Goal: Find specific page/section: Find specific page/section

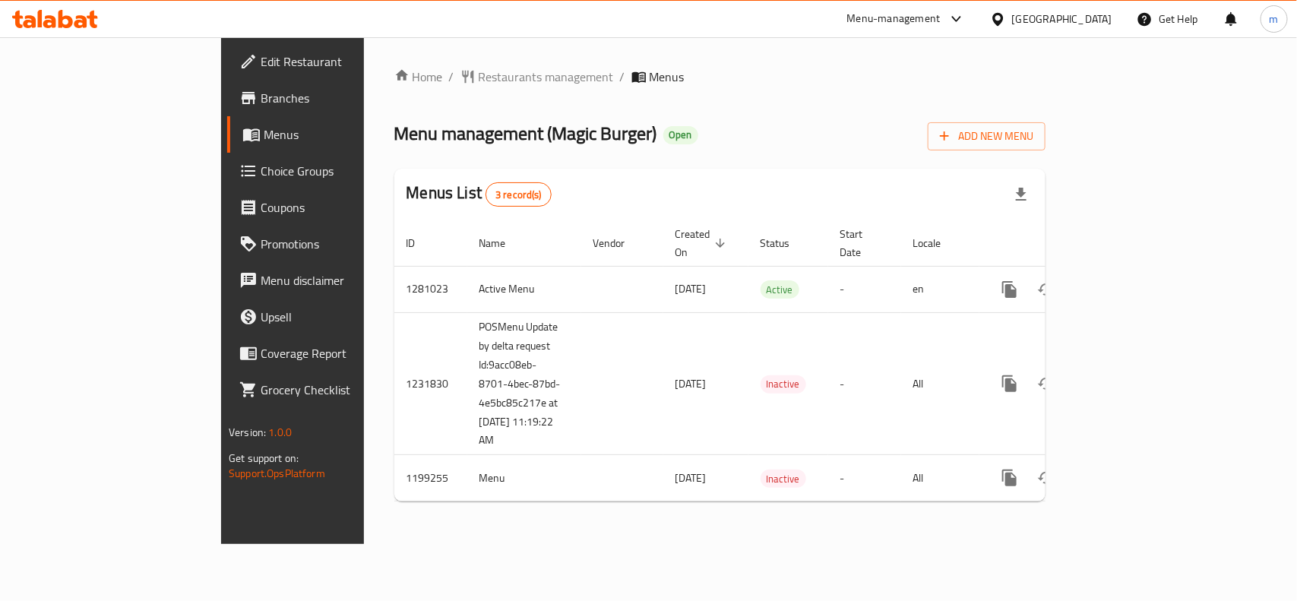
click at [77, 25] on icon at bounding box center [80, 21] width 13 height 13
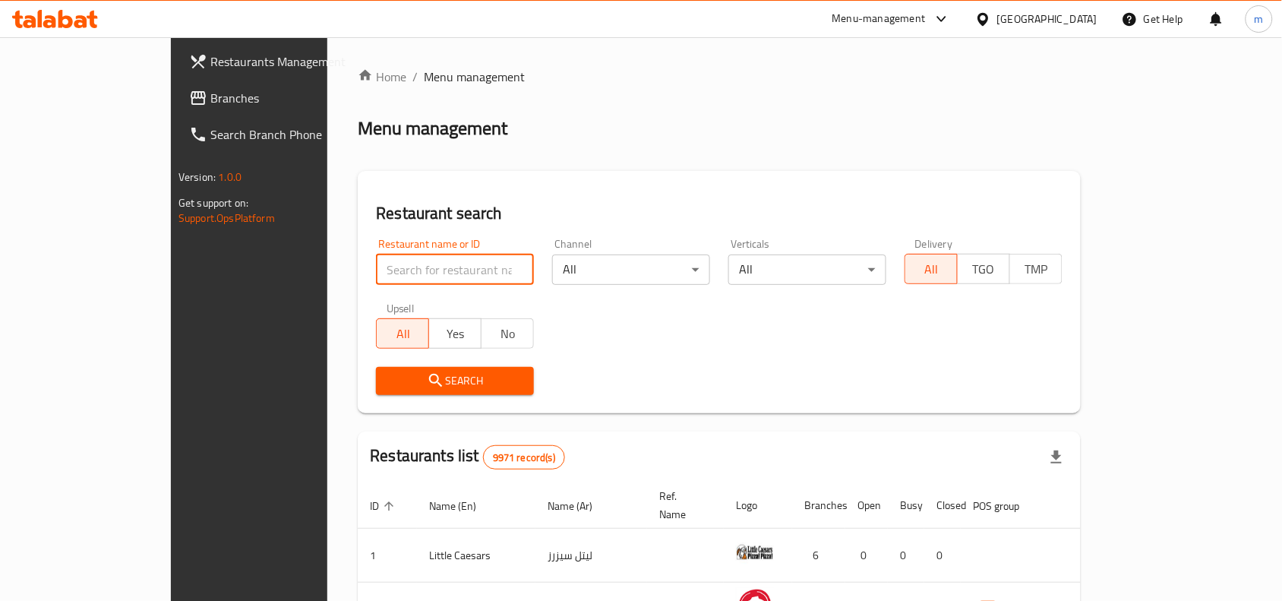
click at [376, 270] on input "search" at bounding box center [455, 270] width 158 height 30
paste input "668343"
type input "668343"
click button "Search" at bounding box center [455, 381] width 158 height 28
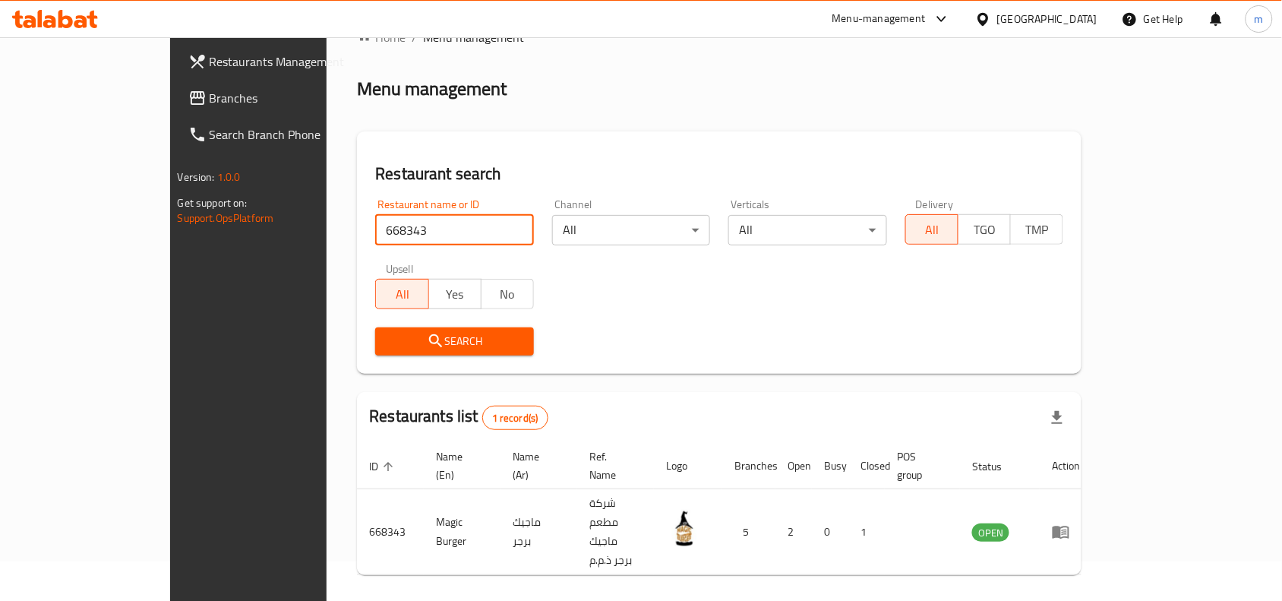
scroll to position [47, 0]
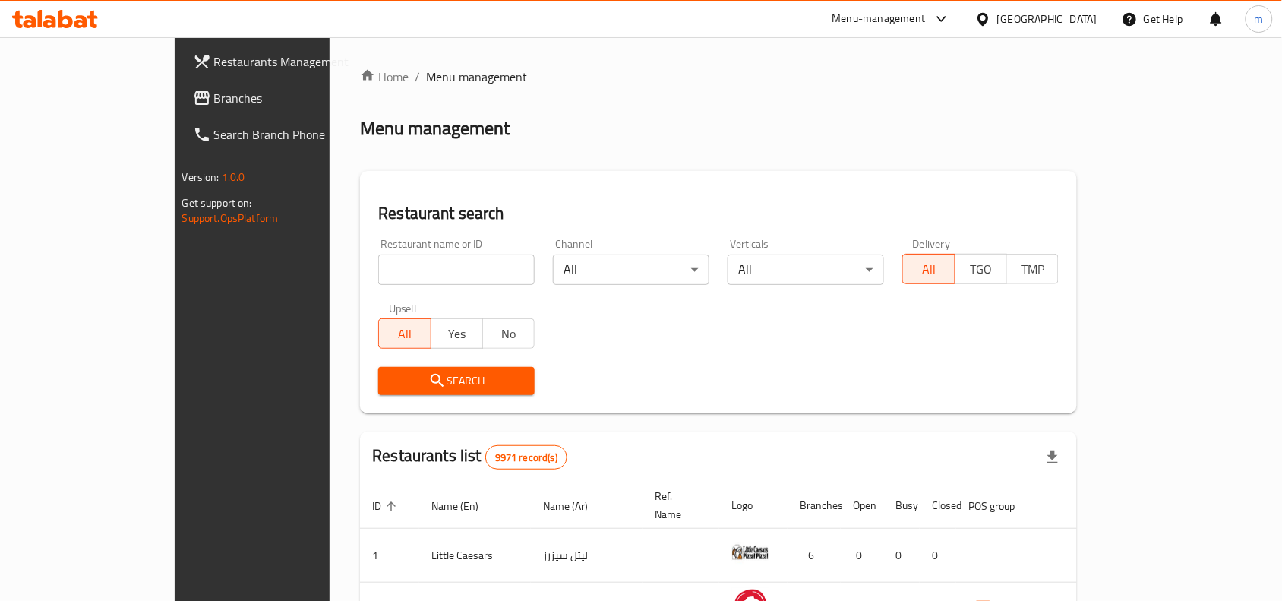
click at [1085, 21] on div "Kuwait" at bounding box center [1048, 19] width 100 height 17
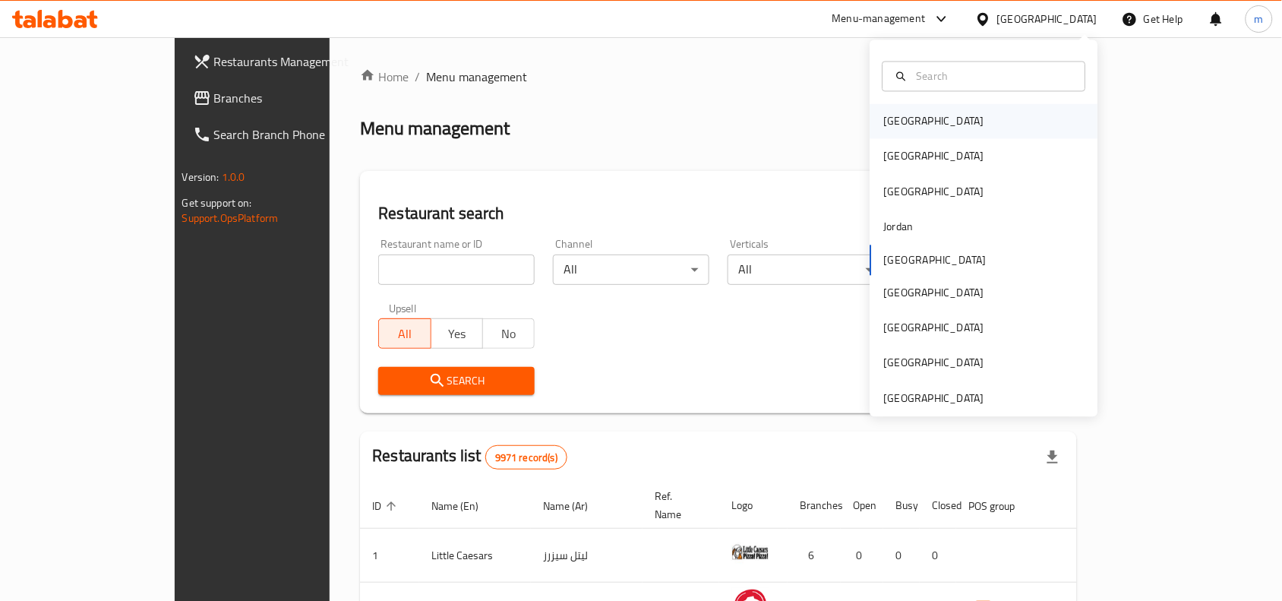
click at [885, 116] on div "[GEOGRAPHIC_DATA]" at bounding box center [934, 121] width 100 height 17
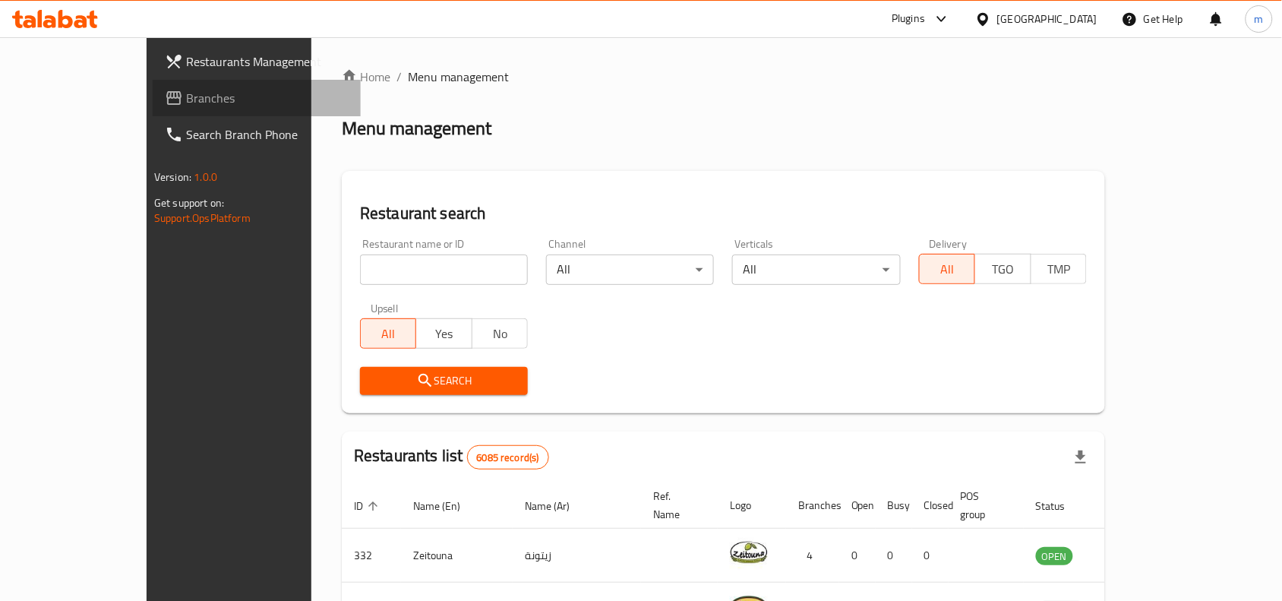
click at [186, 97] on span "Branches" at bounding box center [267, 98] width 163 height 18
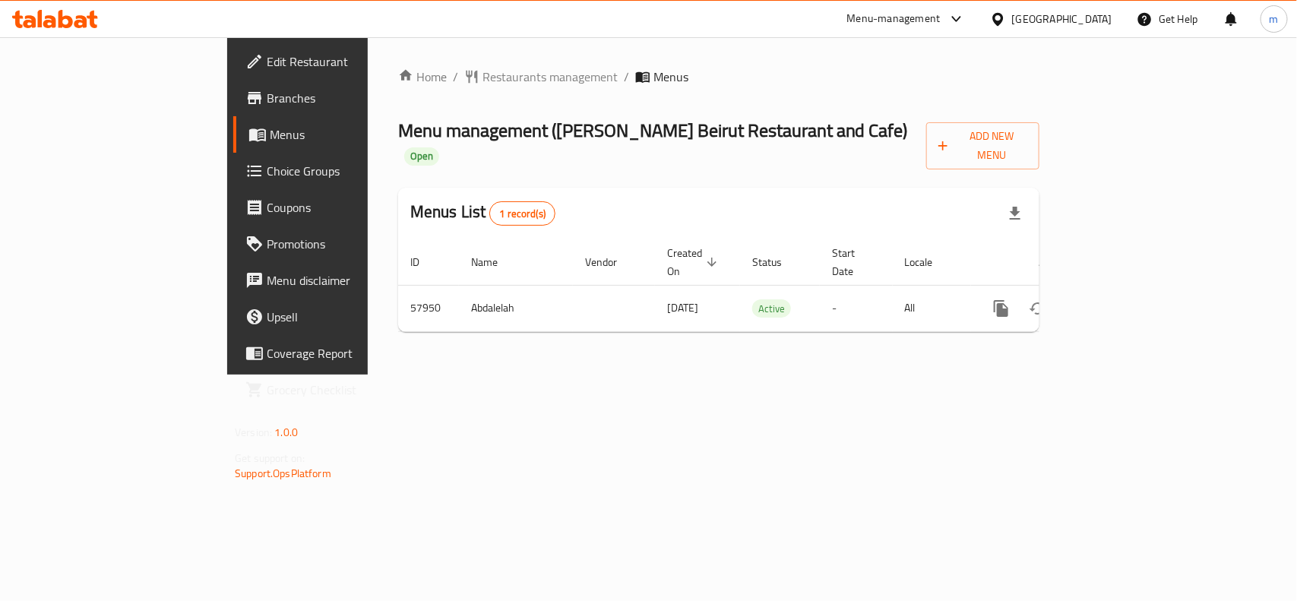
click at [267, 62] on span "Edit Restaurant" at bounding box center [349, 61] width 165 height 18
click at [267, 58] on span "Edit Restaurant" at bounding box center [349, 61] width 165 height 18
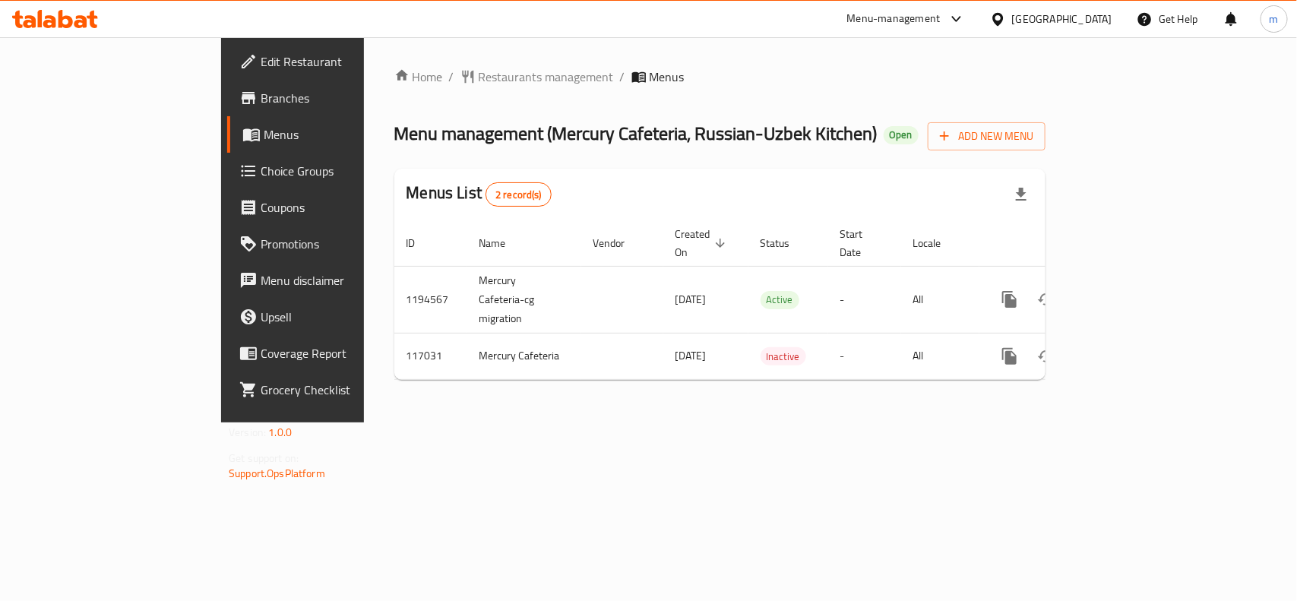
click at [1094, 21] on div "United Arab Emirates" at bounding box center [1062, 19] width 100 height 17
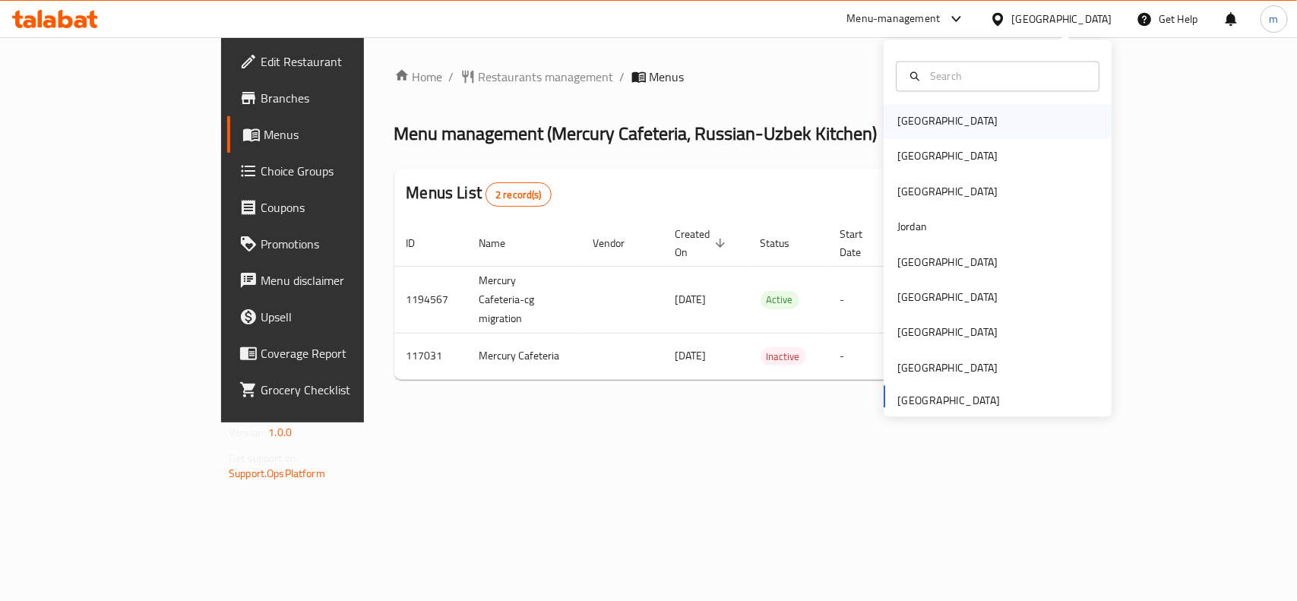
click at [912, 119] on div "[GEOGRAPHIC_DATA]" at bounding box center [947, 121] width 100 height 17
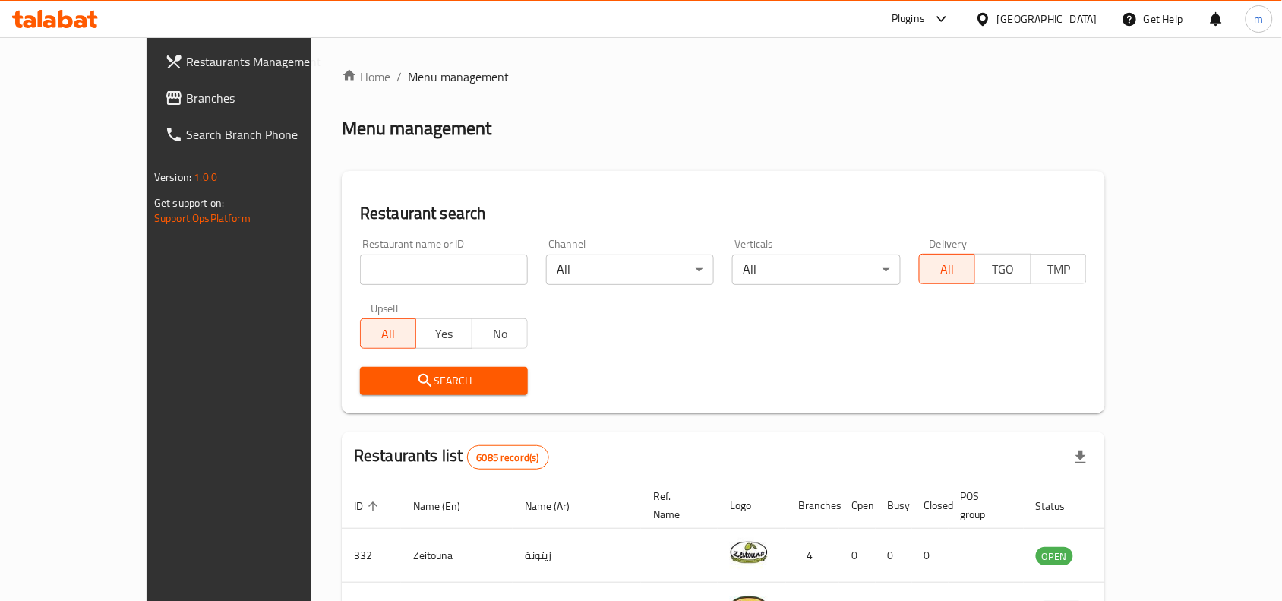
click at [186, 96] on span "Branches" at bounding box center [267, 98] width 163 height 18
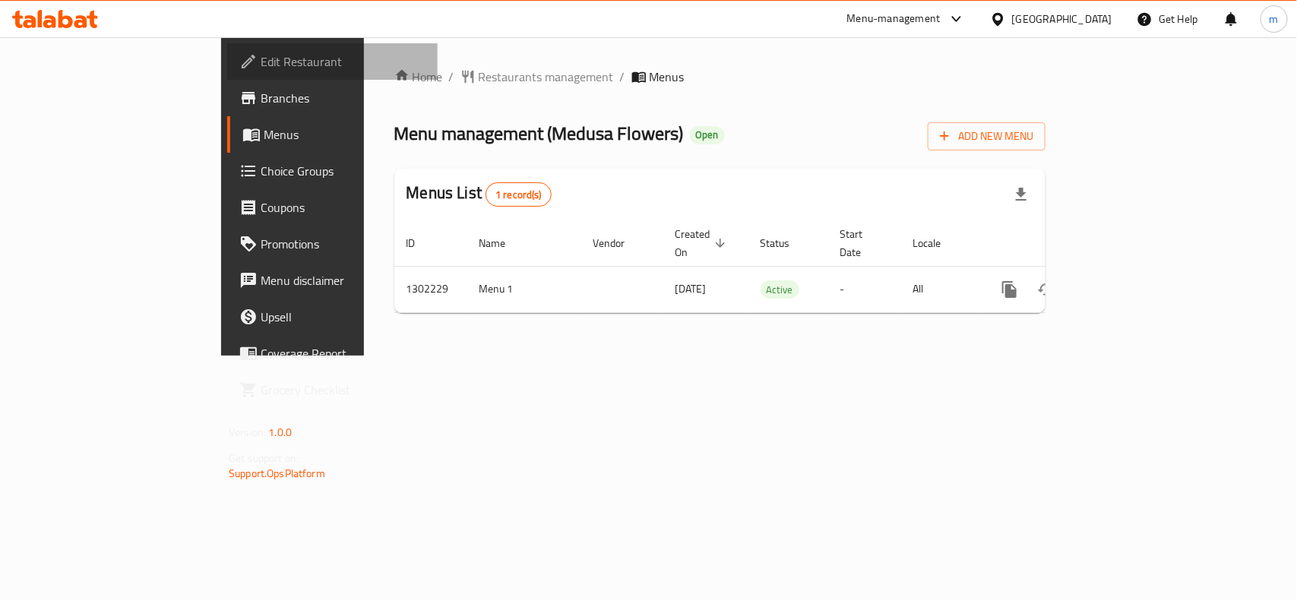
click at [261, 62] on span "Edit Restaurant" at bounding box center [343, 61] width 165 height 18
